Goal: Transaction & Acquisition: Purchase product/service

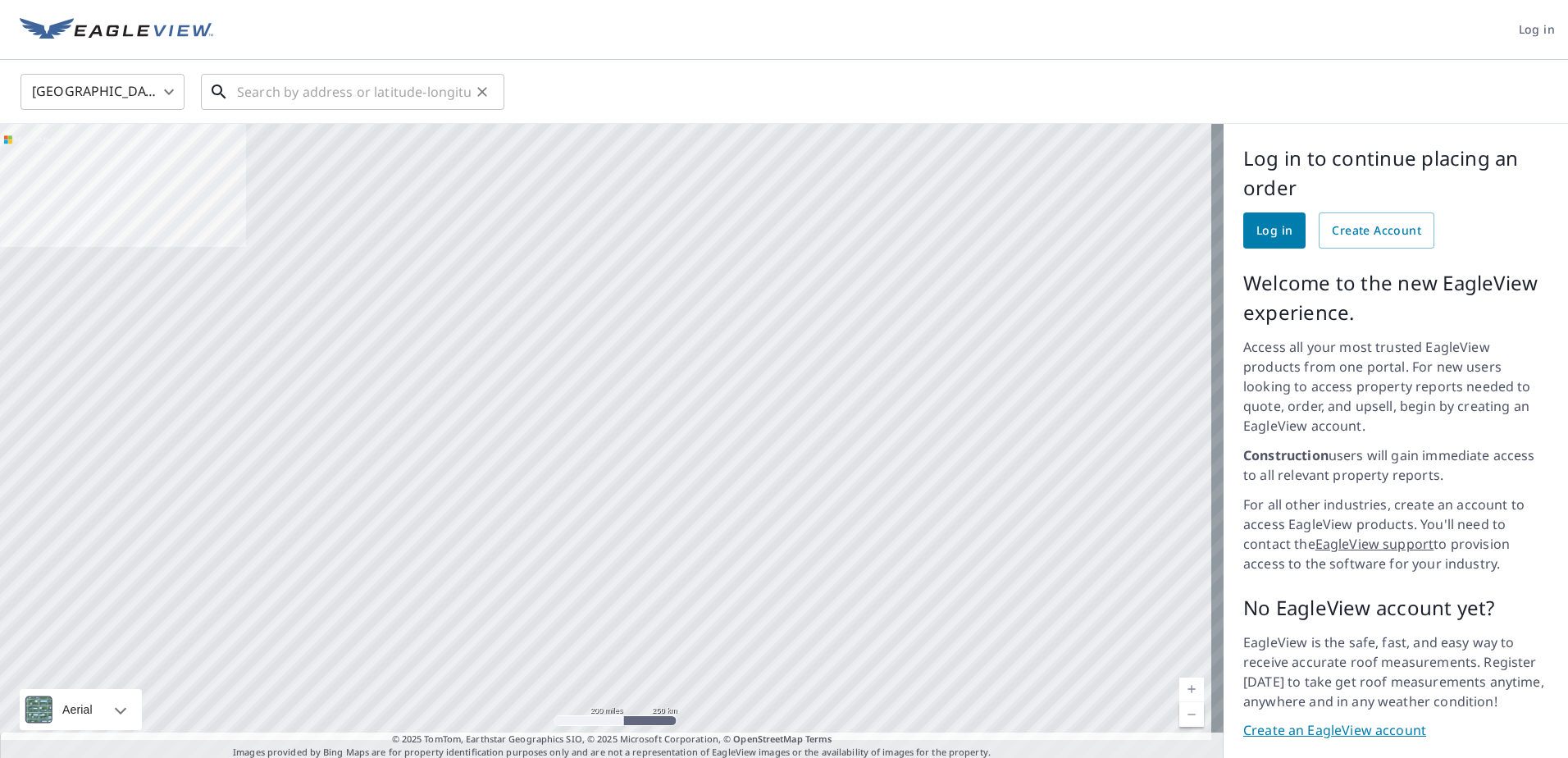
click at [345, 88] on input "text" at bounding box center [354, 92] width 233 height 46
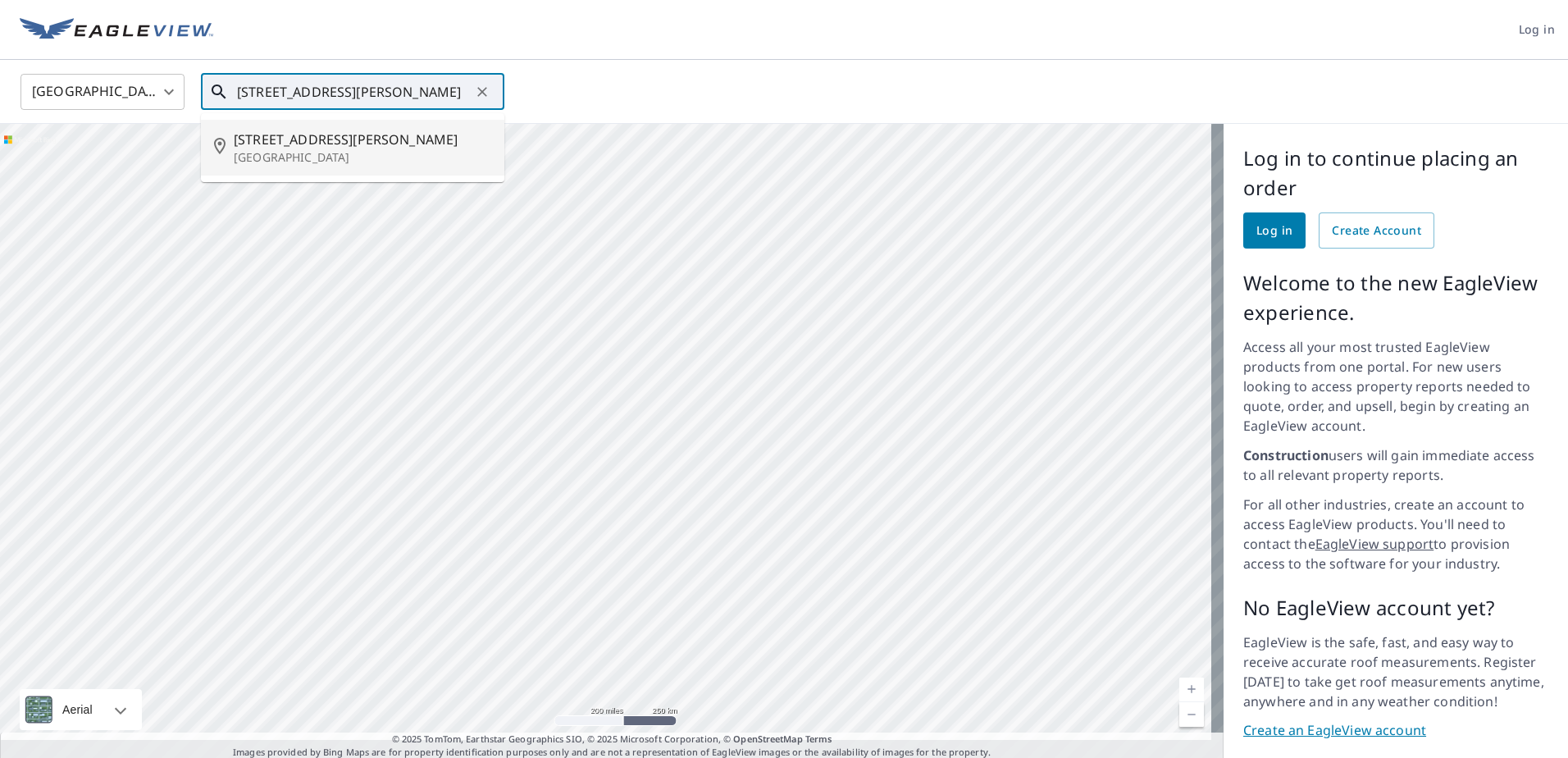
click at [359, 142] on span "[STREET_ADDRESS][PERSON_NAME]" at bounding box center [362, 139] width 257 height 19
type input "2485 Ginny Way Lafayette, CO 80026"
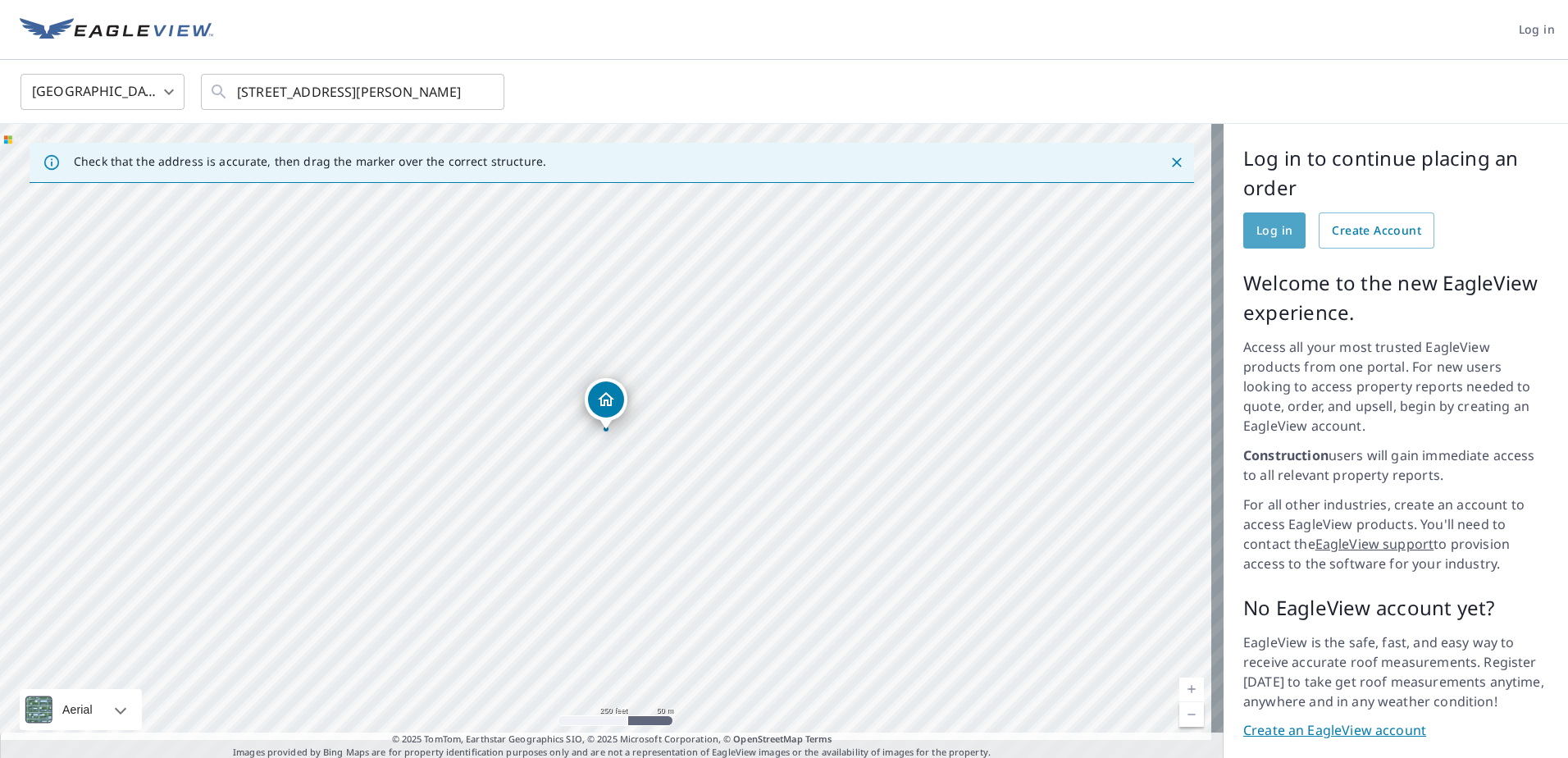
click at [1278, 236] on span "Log in" at bounding box center [1273, 230] width 36 height 20
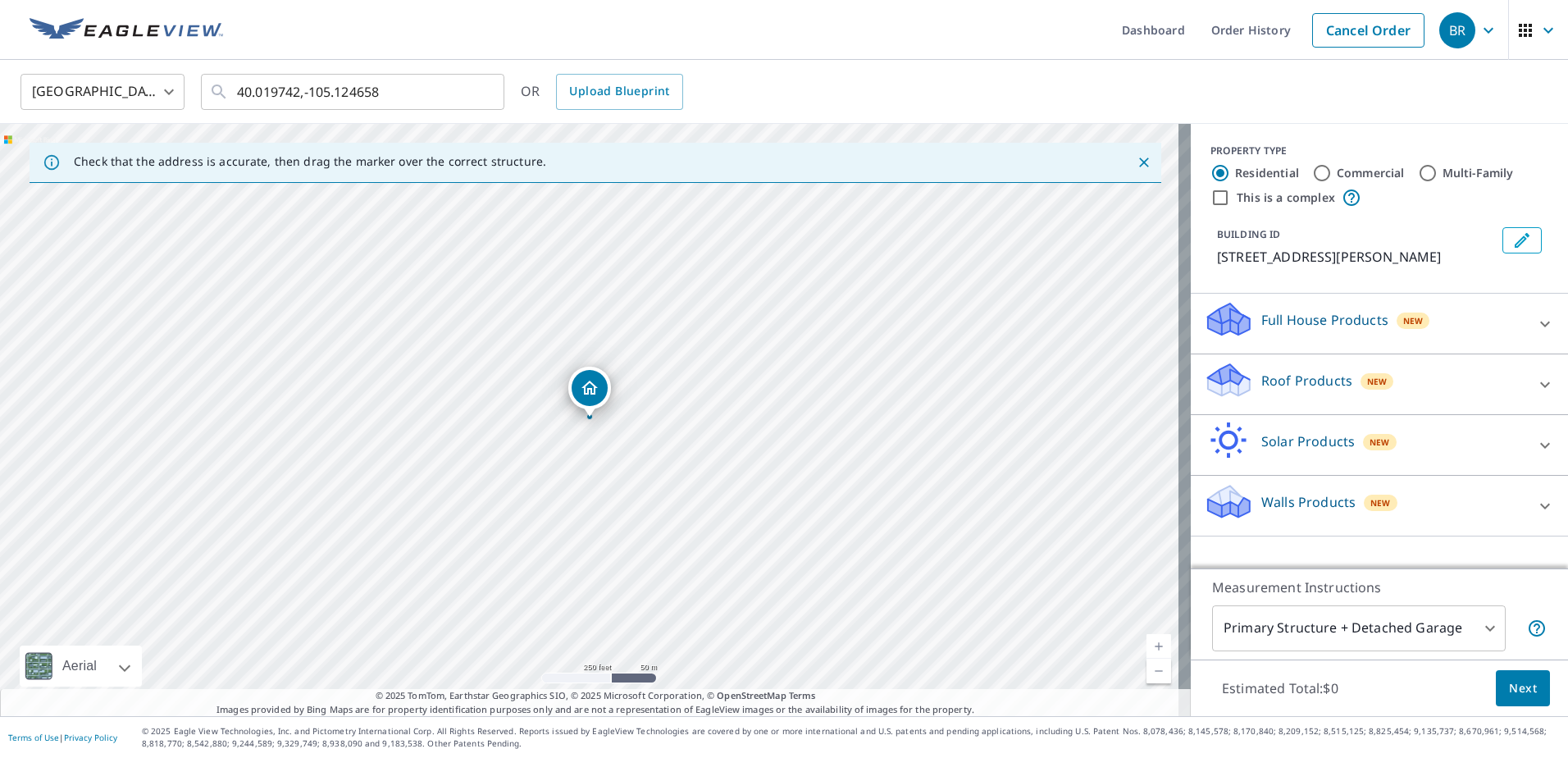
click at [1230, 375] on icon at bounding box center [1228, 380] width 49 height 39
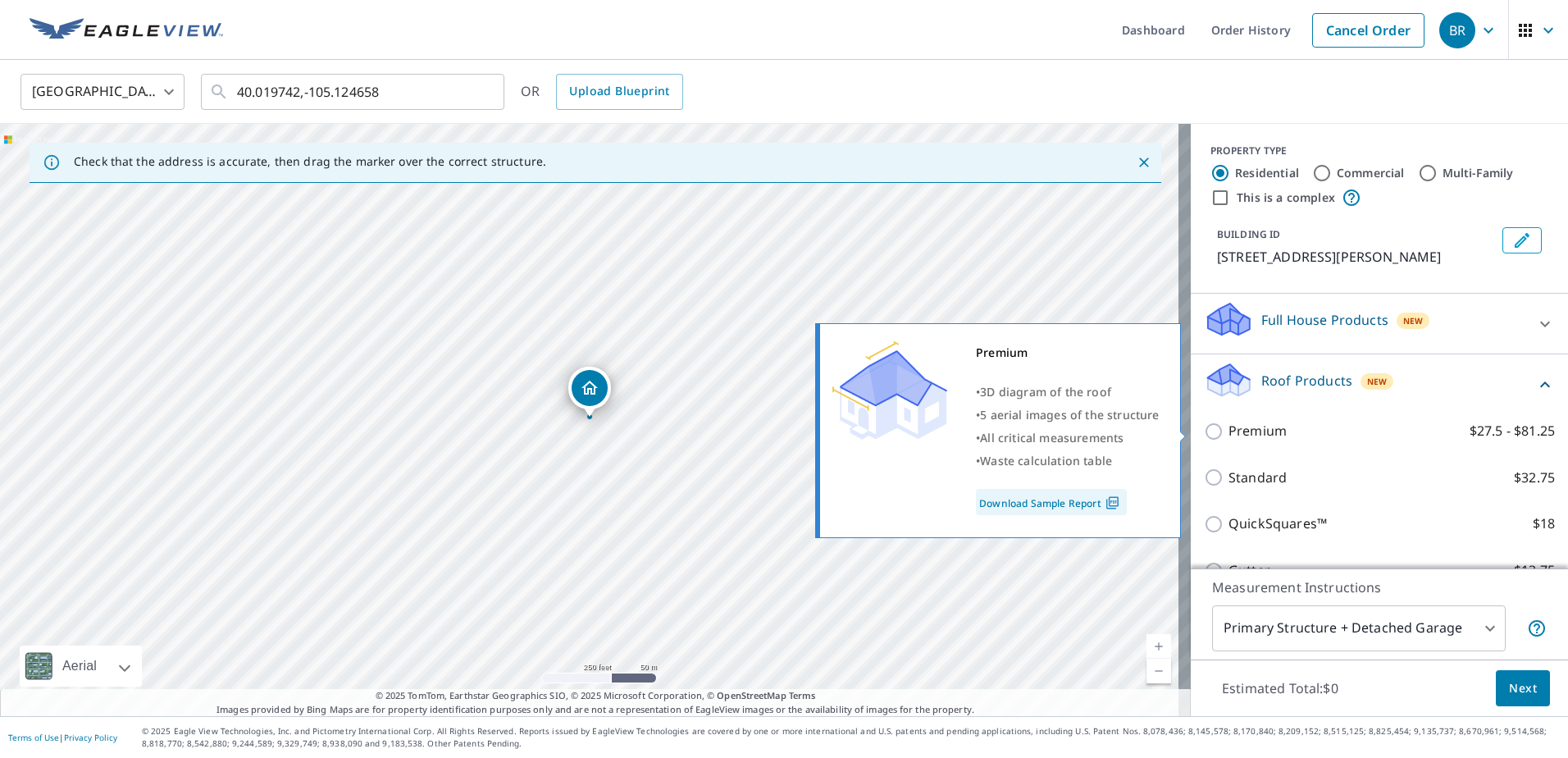
click at [1203, 429] on input "Premium $27.5 - $81.25" at bounding box center [1216, 431] width 25 height 19
checkbox input "true"
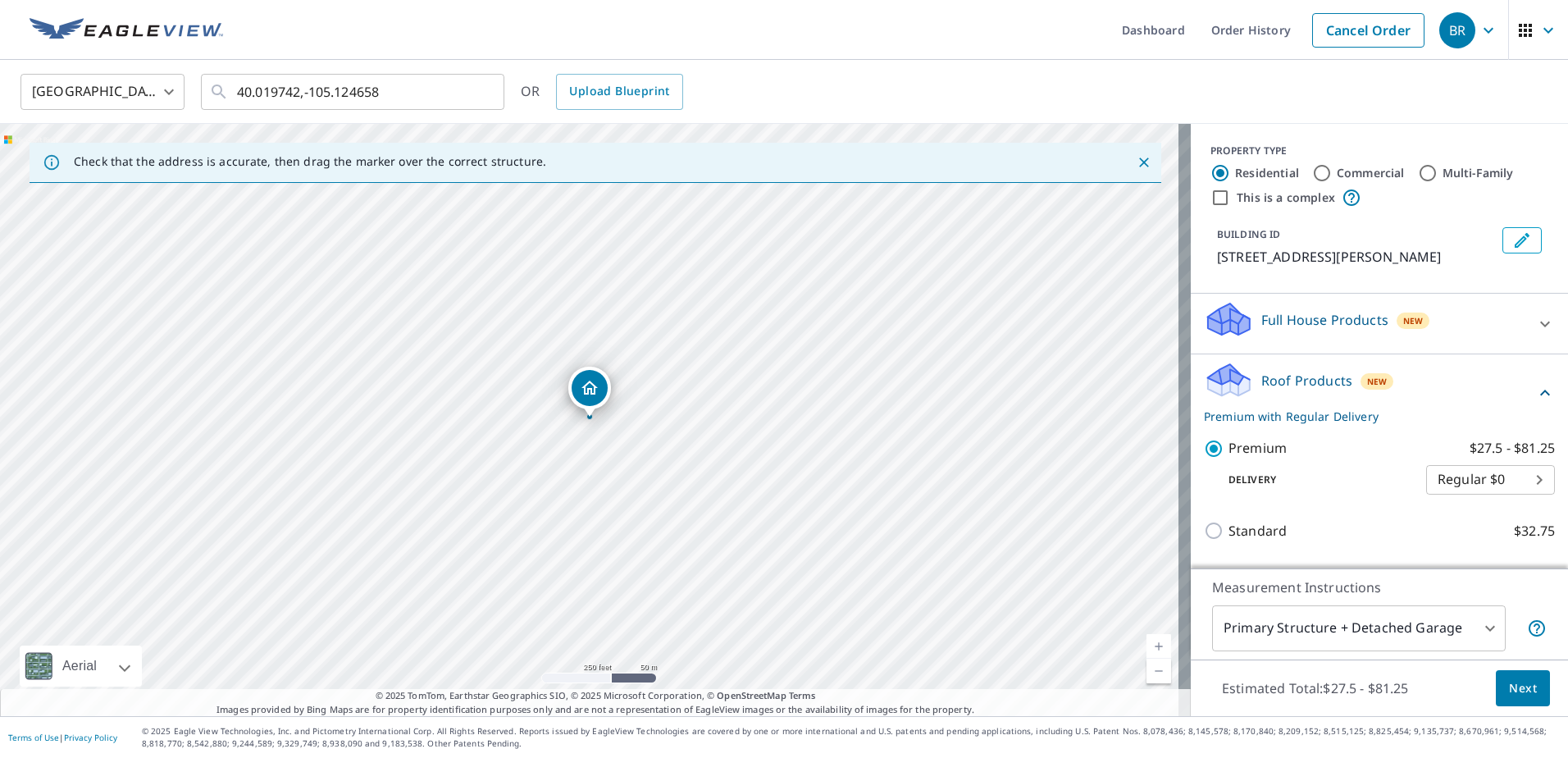
click at [1508, 681] on span "Next" at bounding box center [1522, 688] width 28 height 20
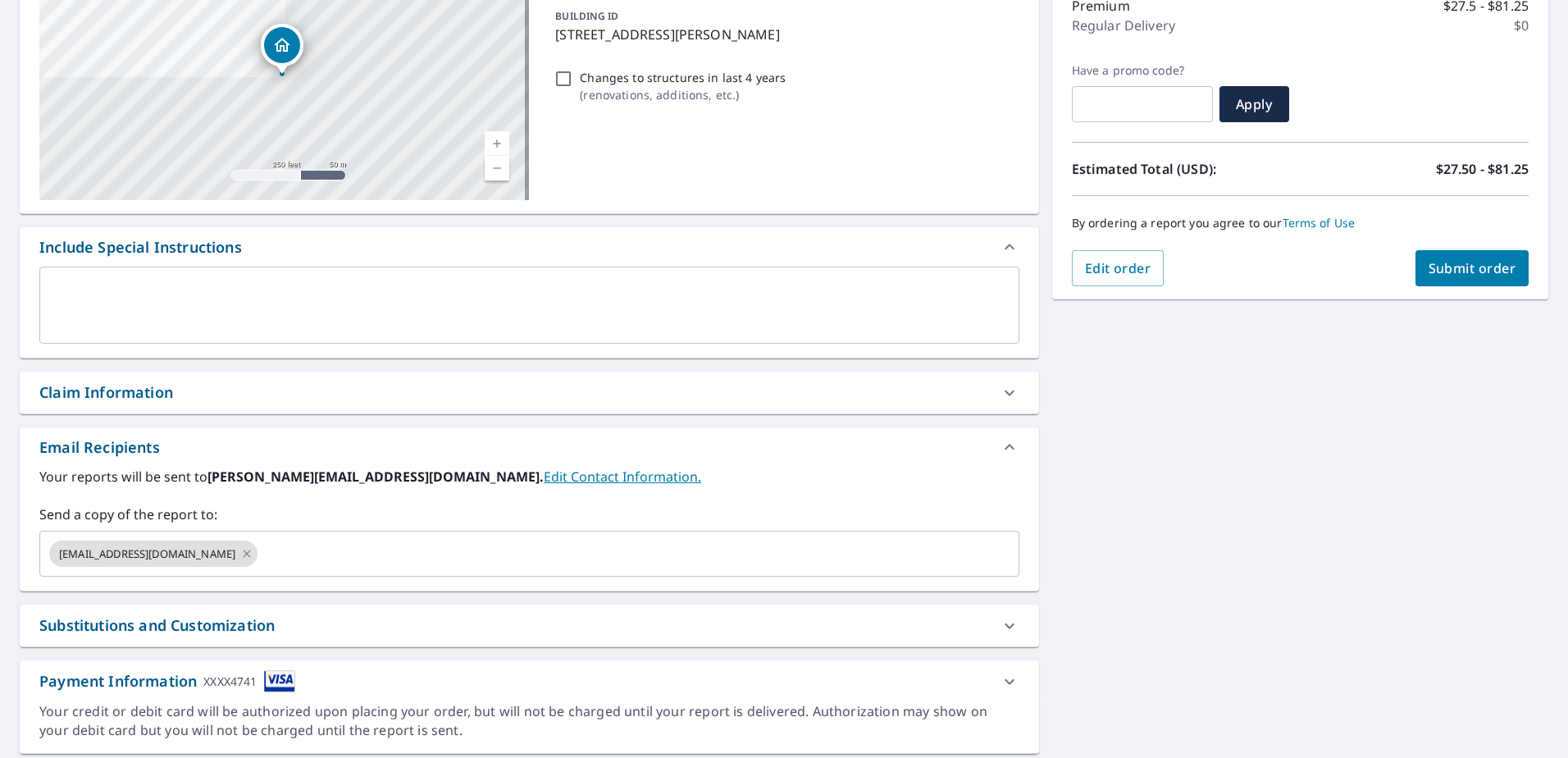
scroll to position [275, 0]
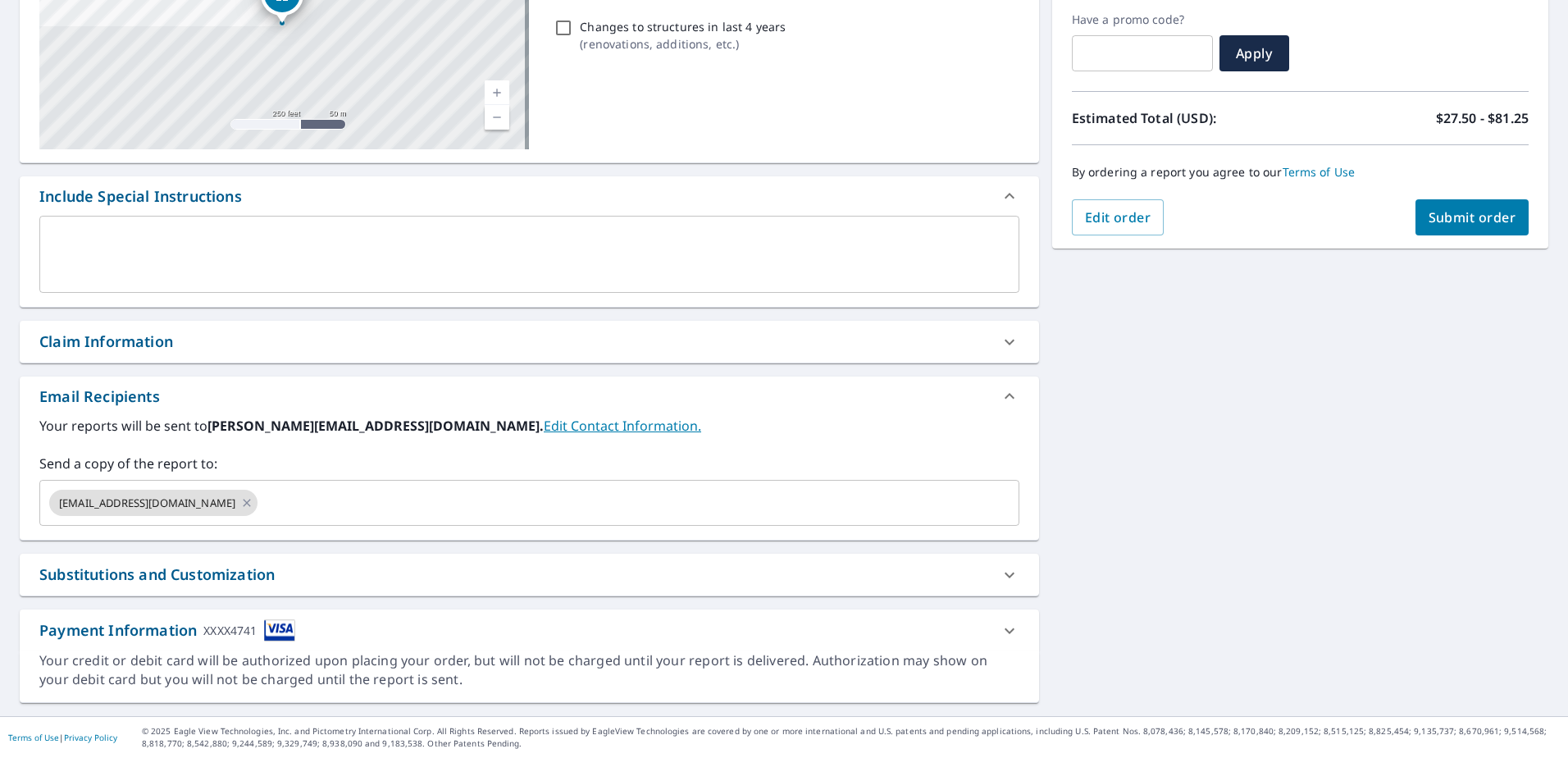
click at [1438, 214] on span "Submit order" at bounding box center [1472, 217] width 88 height 18
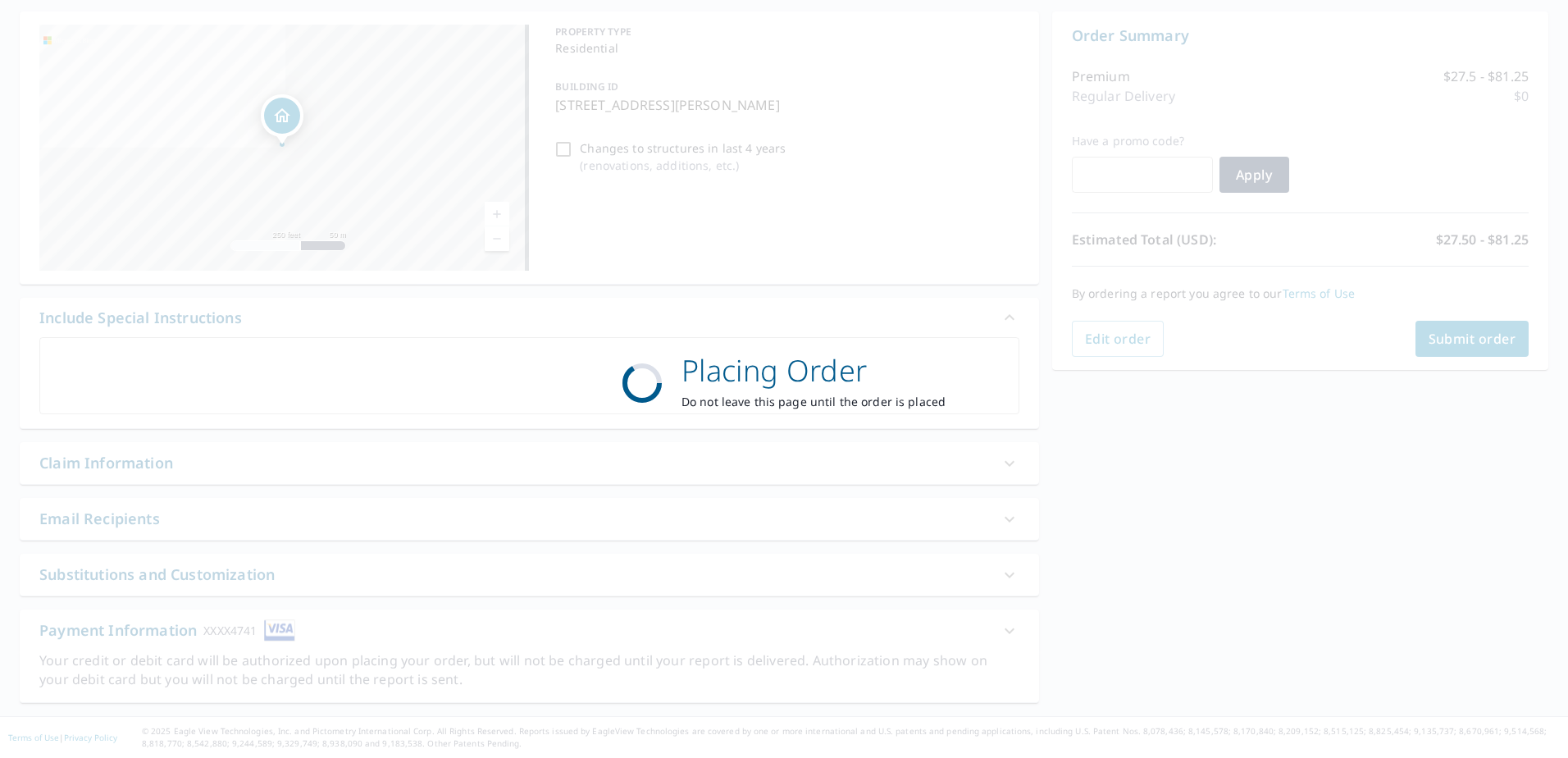
scroll to position [153, 0]
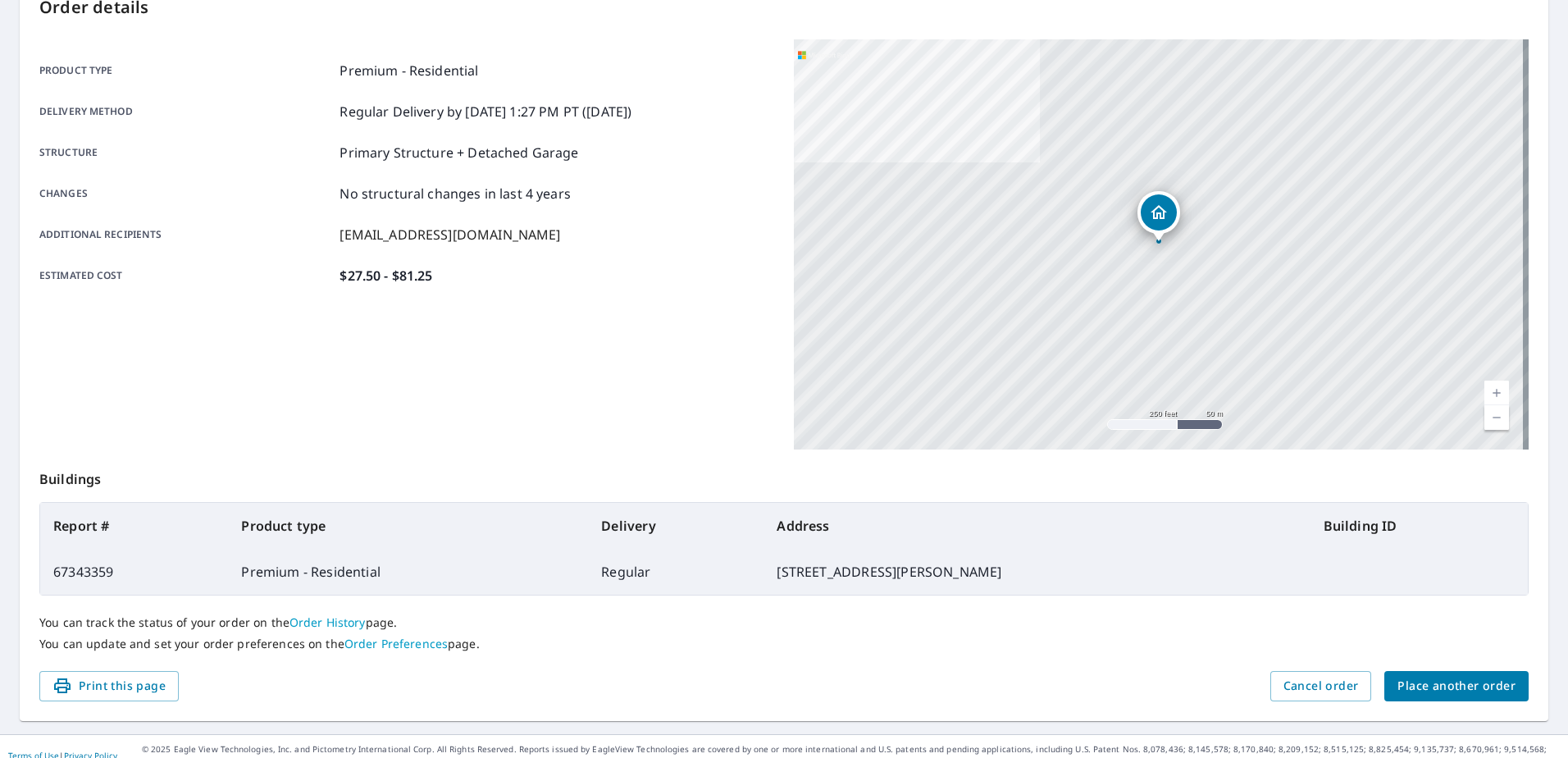
scroll to position [207, 0]
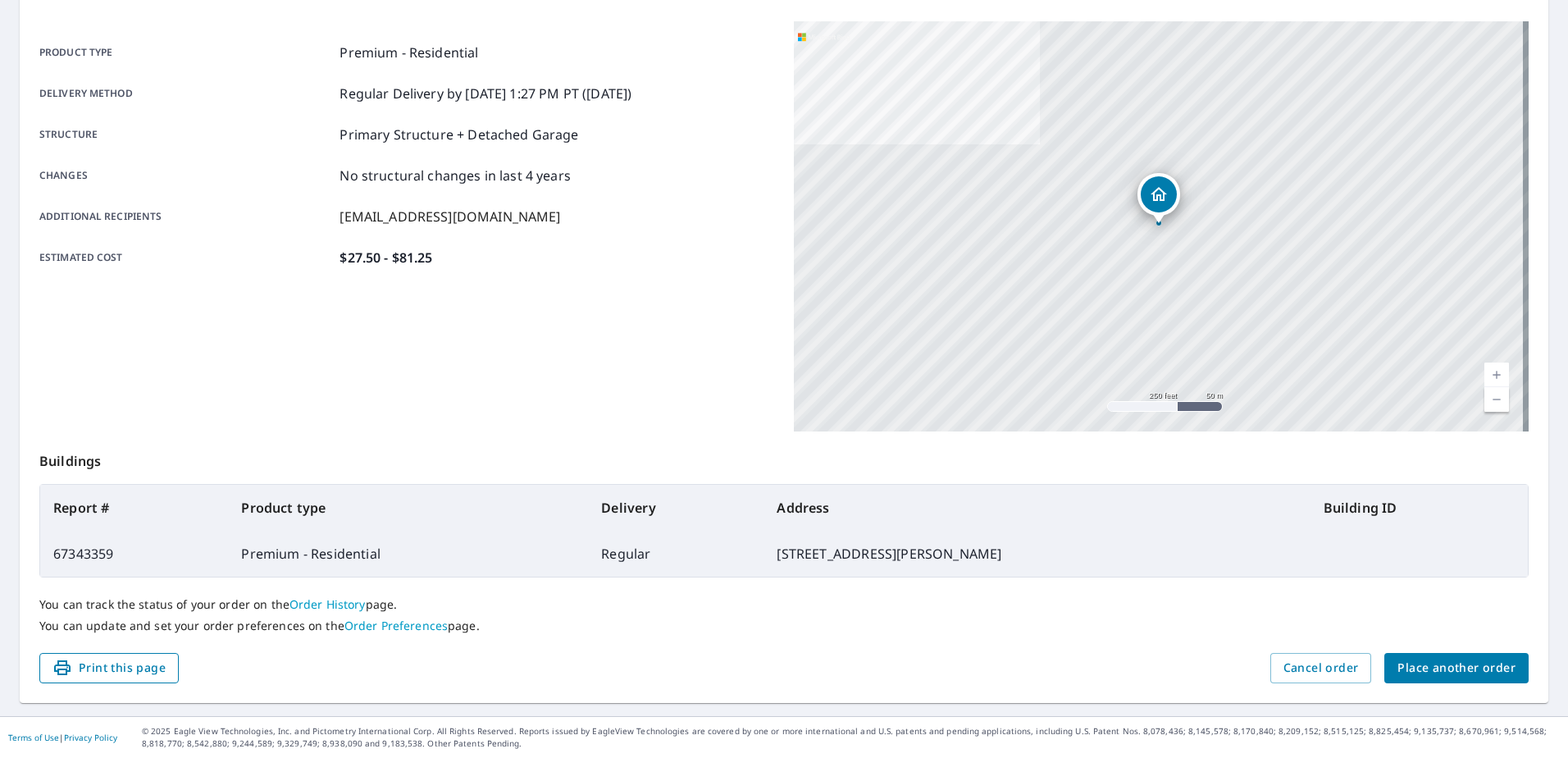
click at [74, 676] on button "Print this page" at bounding box center [109, 667] width 140 height 30
